Goal: Task Accomplishment & Management: Manage account settings

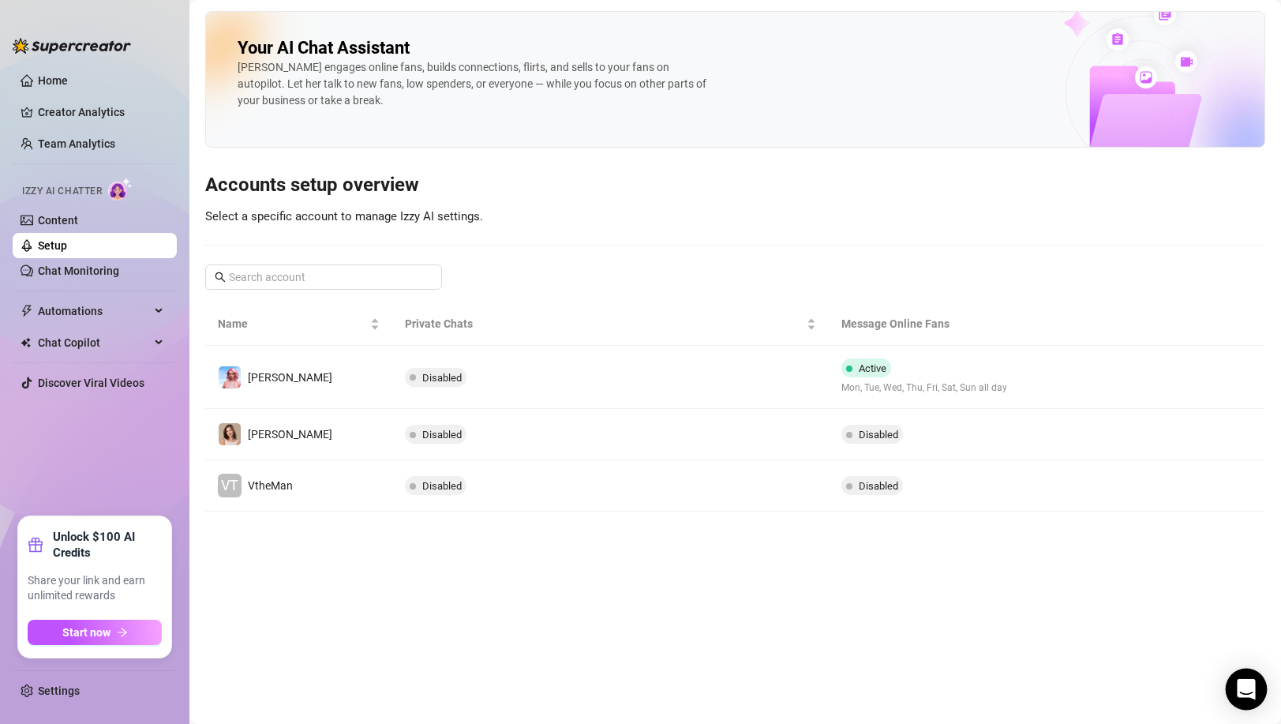
drag, startPoint x: 0, startPoint y: 0, endPoint x: 1262, endPoint y: 674, distance: 1431.2
click at [1264, 673] on body "Home Creator Analytics Team Analytics Izzy AI Chatter Content Setup Chat Monito…" at bounding box center [640, 362] width 1281 height 724
click at [1248, 681] on icon "Open Intercom Messenger" at bounding box center [1246, 689] width 18 height 21
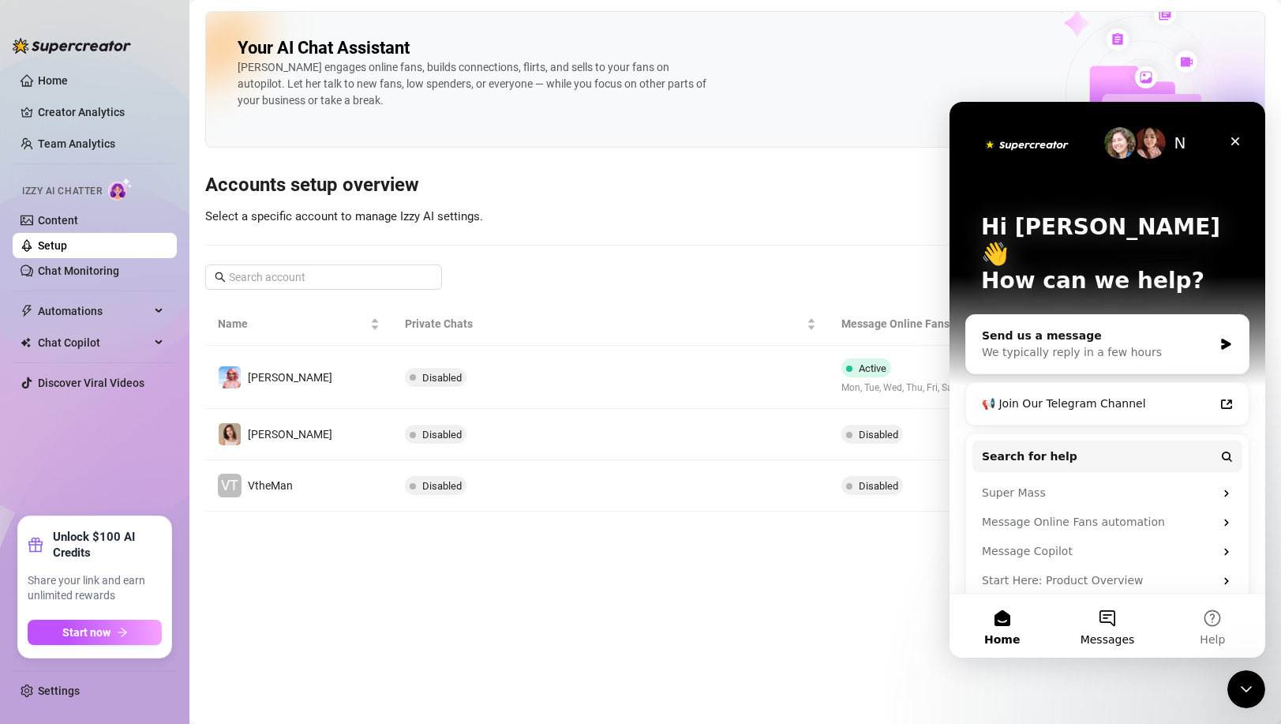
click at [1123, 614] on button "Messages" at bounding box center [1107, 625] width 105 height 63
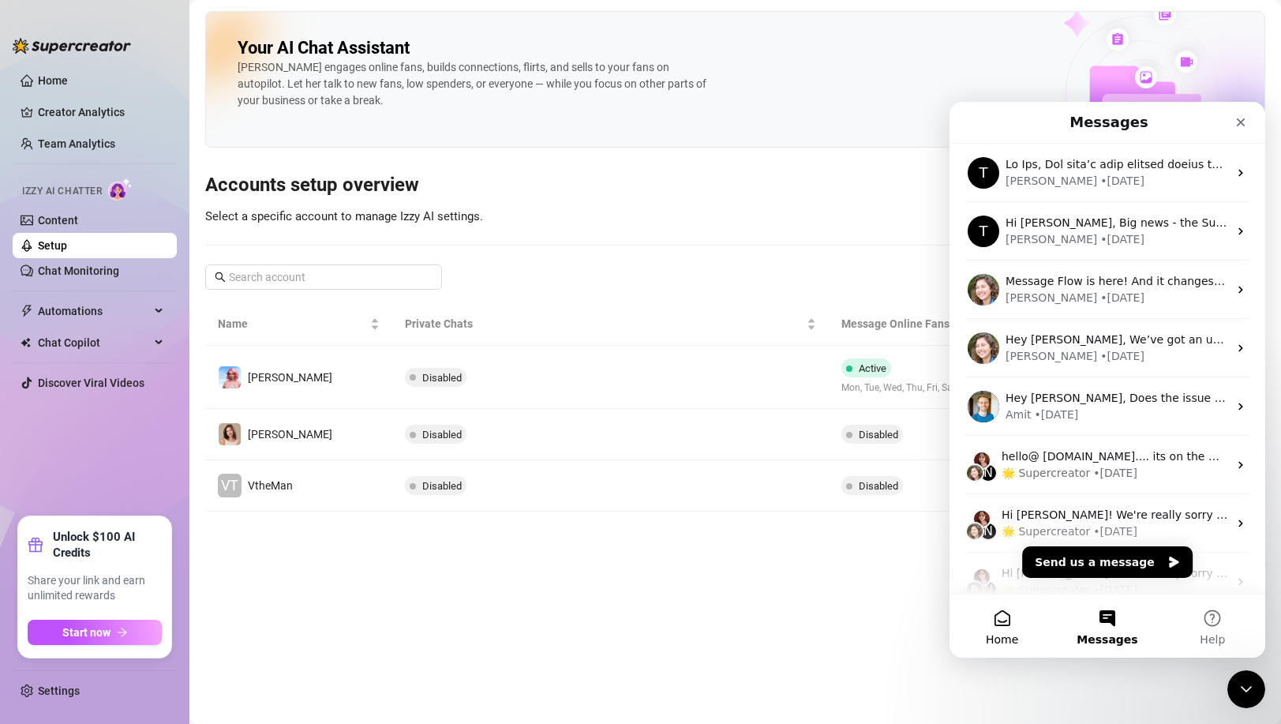
click at [1014, 619] on button "Home" at bounding box center [1002, 625] width 105 height 63
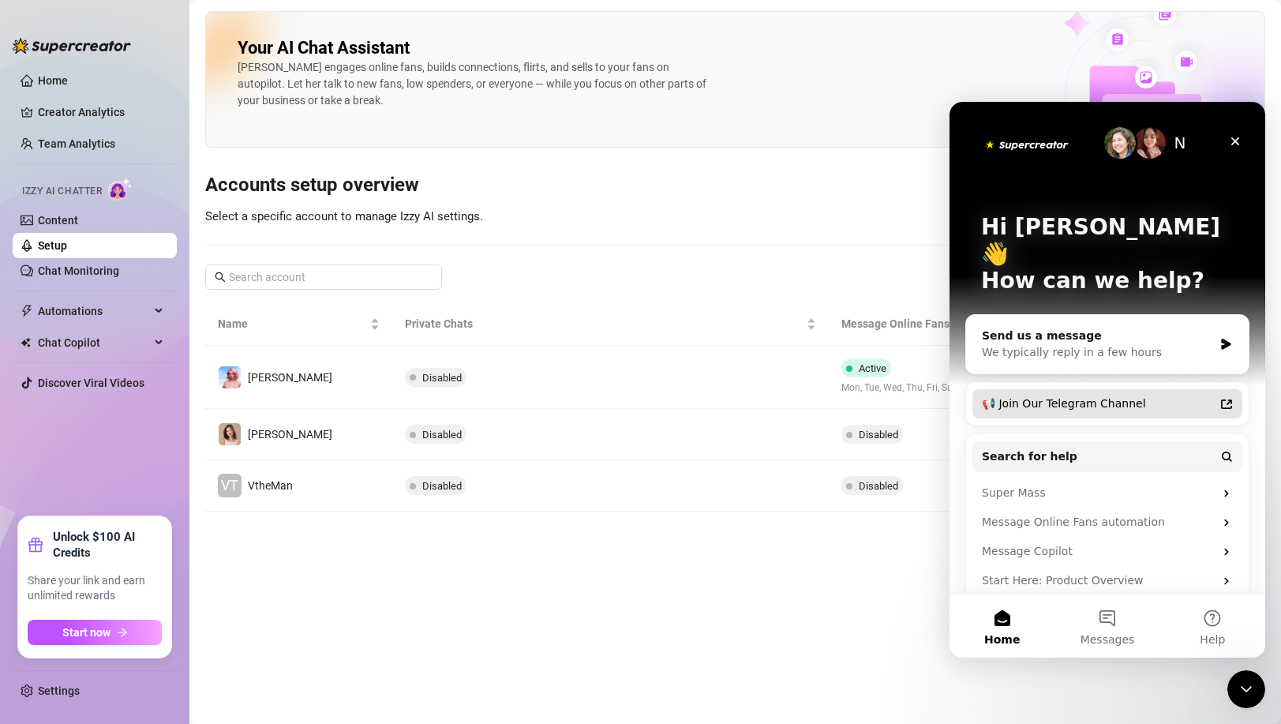
click at [1165, 396] on div "📢 Join Our Telegram Channel" at bounding box center [1098, 404] width 232 height 17
click at [1133, 344] on div "We typically reply in a few hours" at bounding box center [1097, 352] width 231 height 17
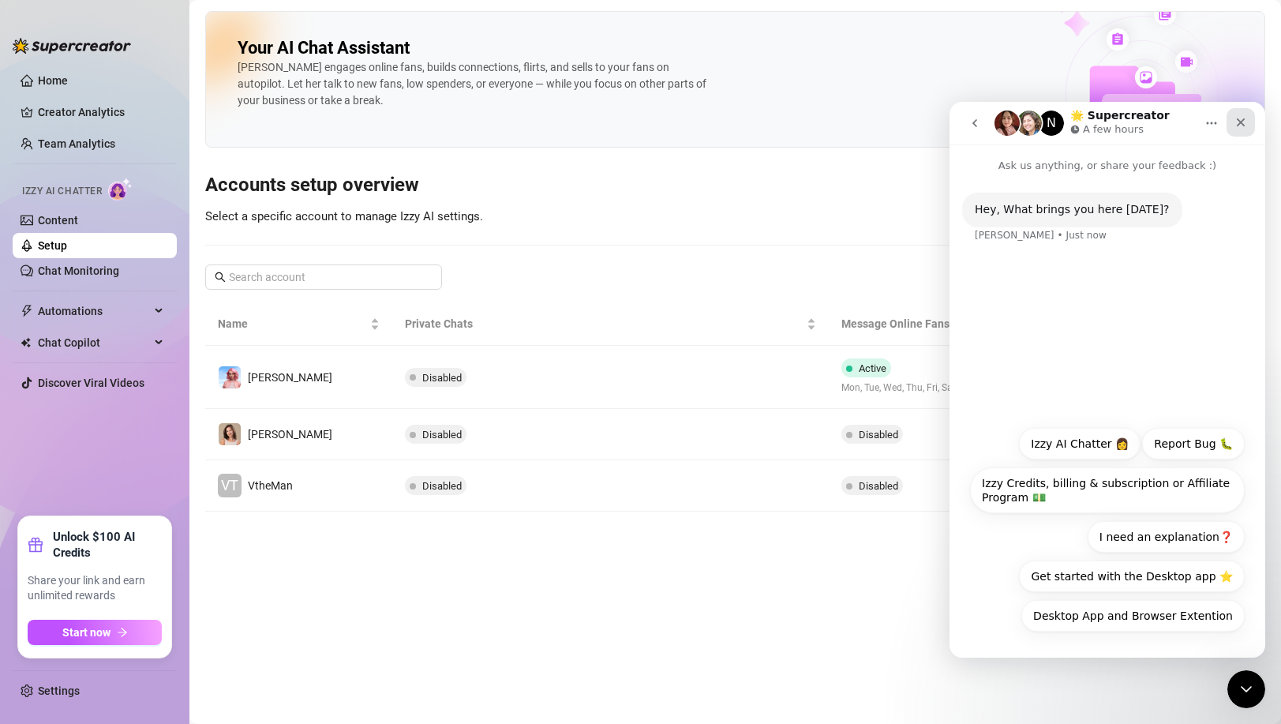
click at [1240, 120] on icon "Close" at bounding box center [1241, 122] width 9 height 9
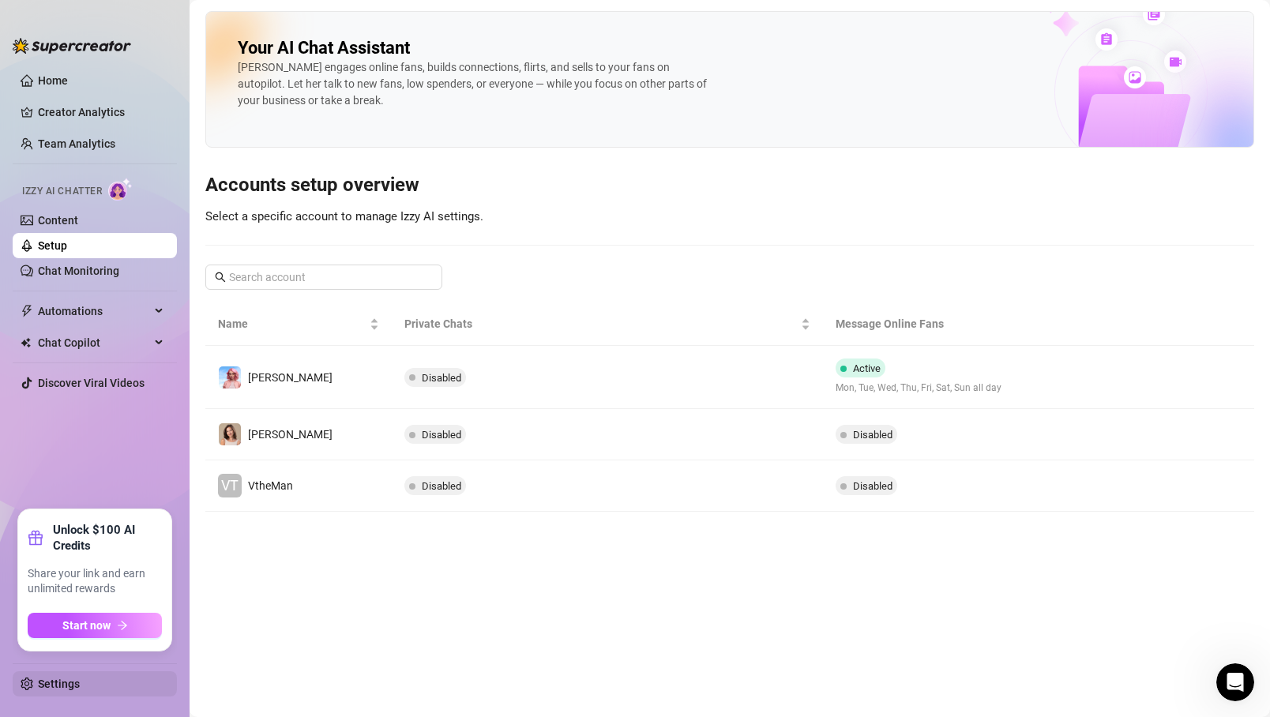
click at [54, 685] on link "Settings" at bounding box center [59, 683] width 42 height 13
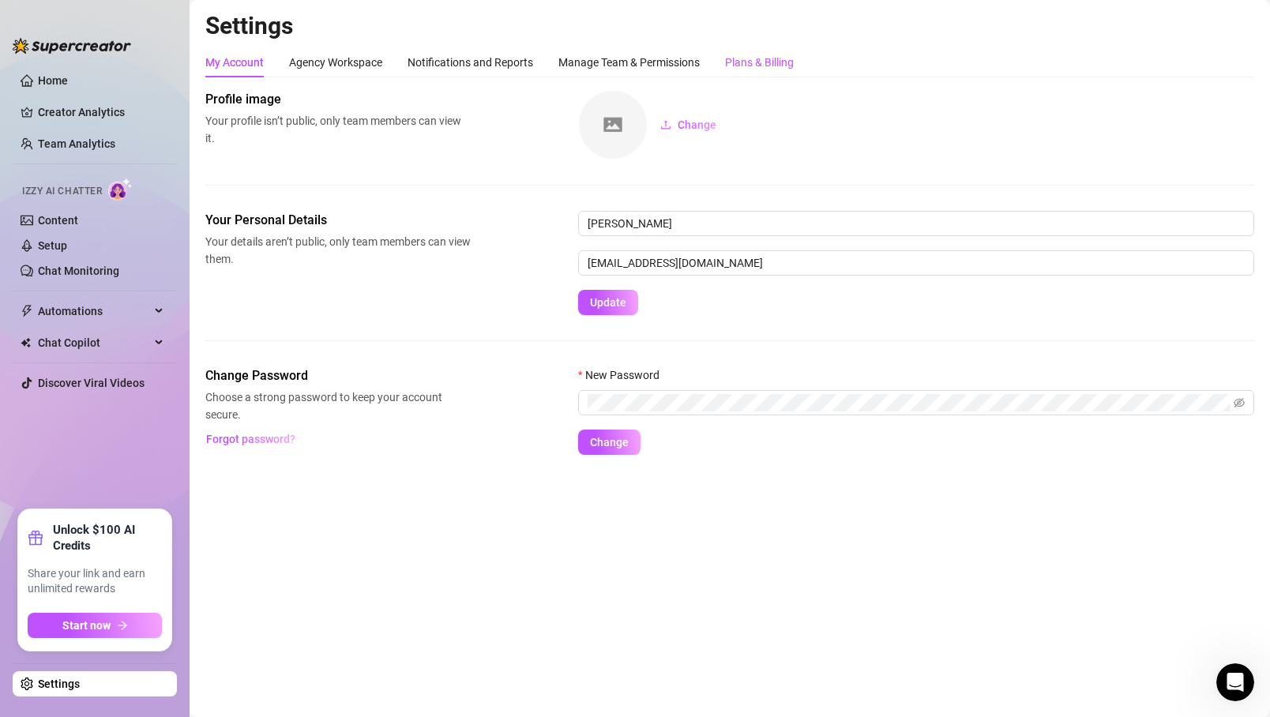
click at [739, 69] on div "Plans & Billing" at bounding box center [759, 62] width 69 height 17
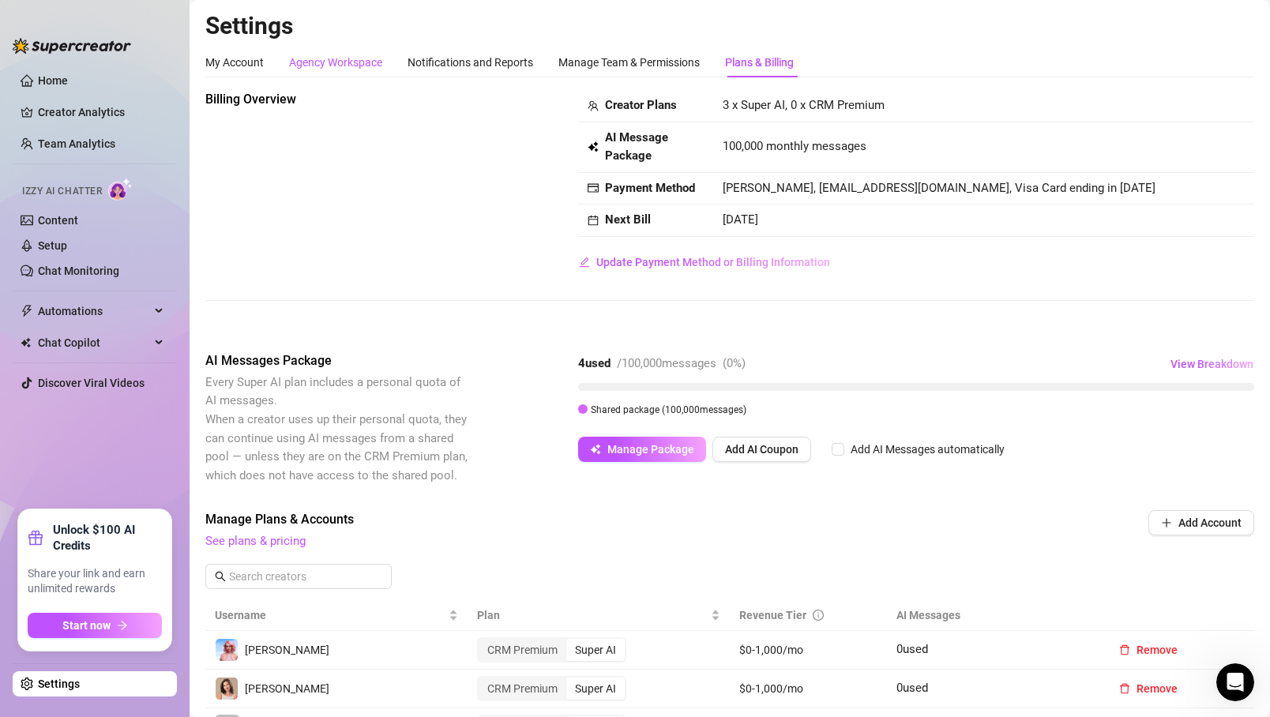
click at [337, 56] on div "Agency Workspace" at bounding box center [335, 62] width 93 height 17
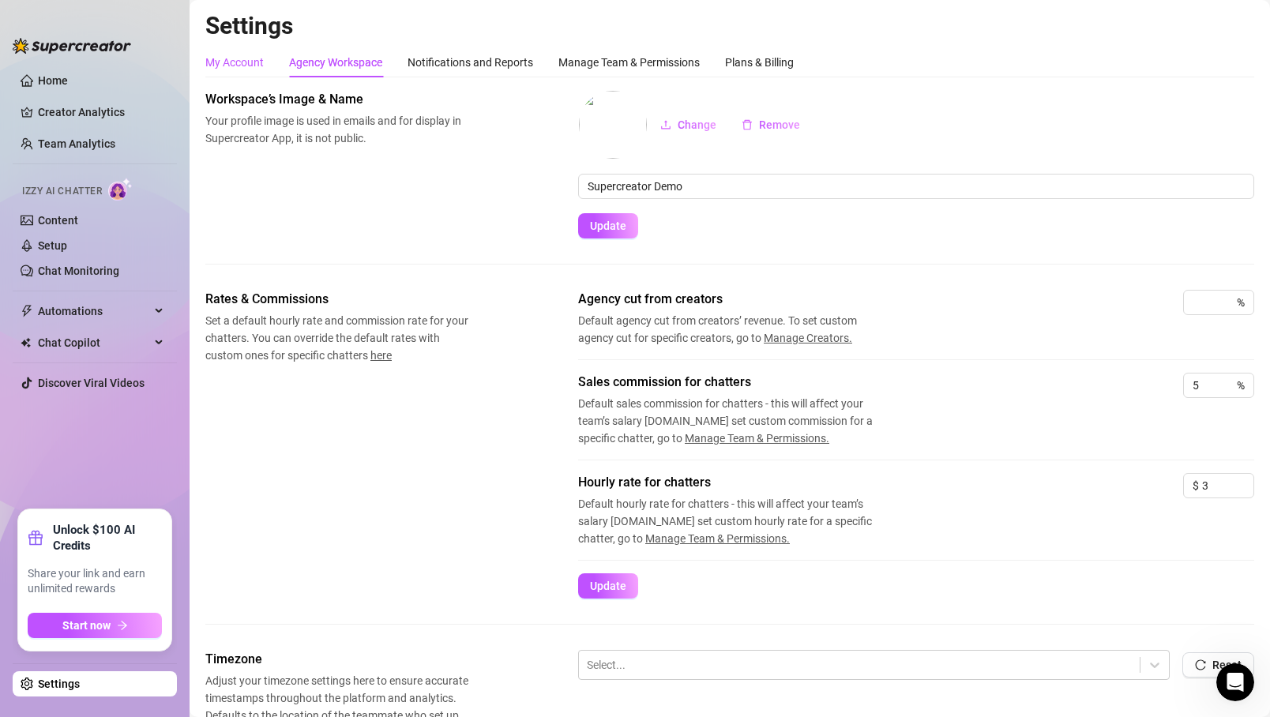
click at [226, 64] on div "My Account" at bounding box center [234, 62] width 58 height 17
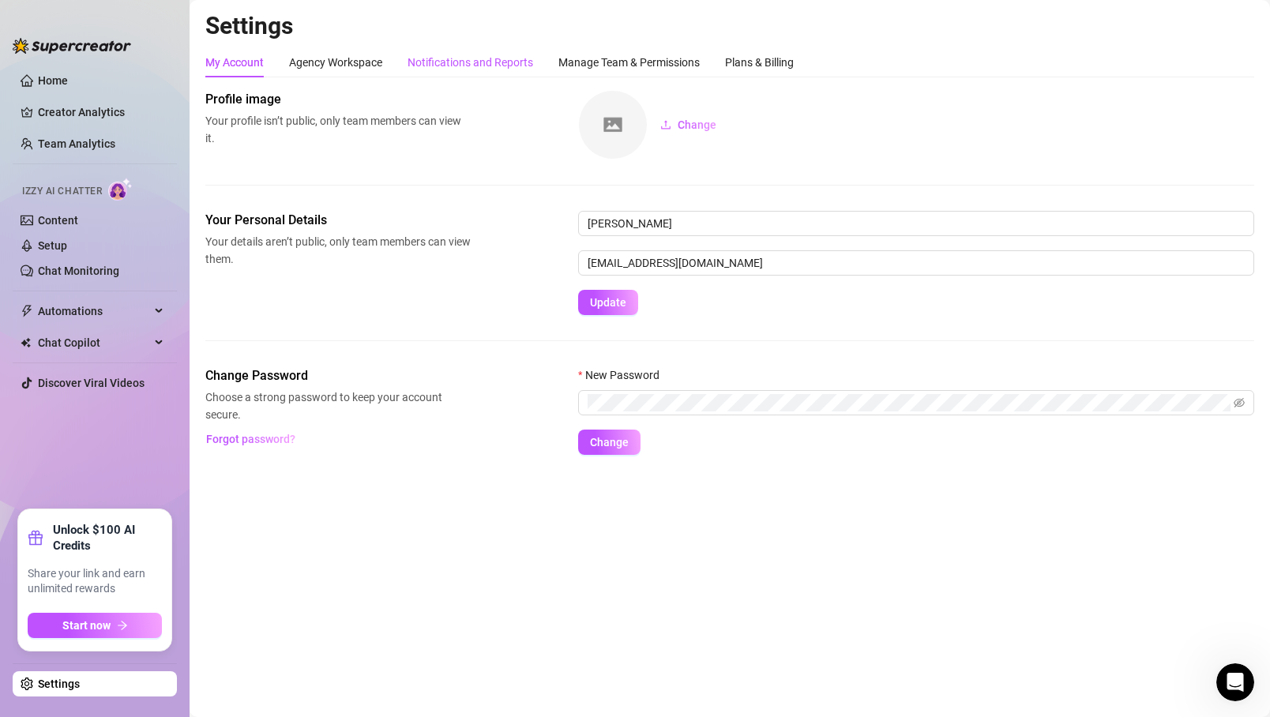
click at [472, 64] on div "Notifications and Reports" at bounding box center [470, 62] width 126 height 17
